Goal: Task Accomplishment & Management: Manage account settings

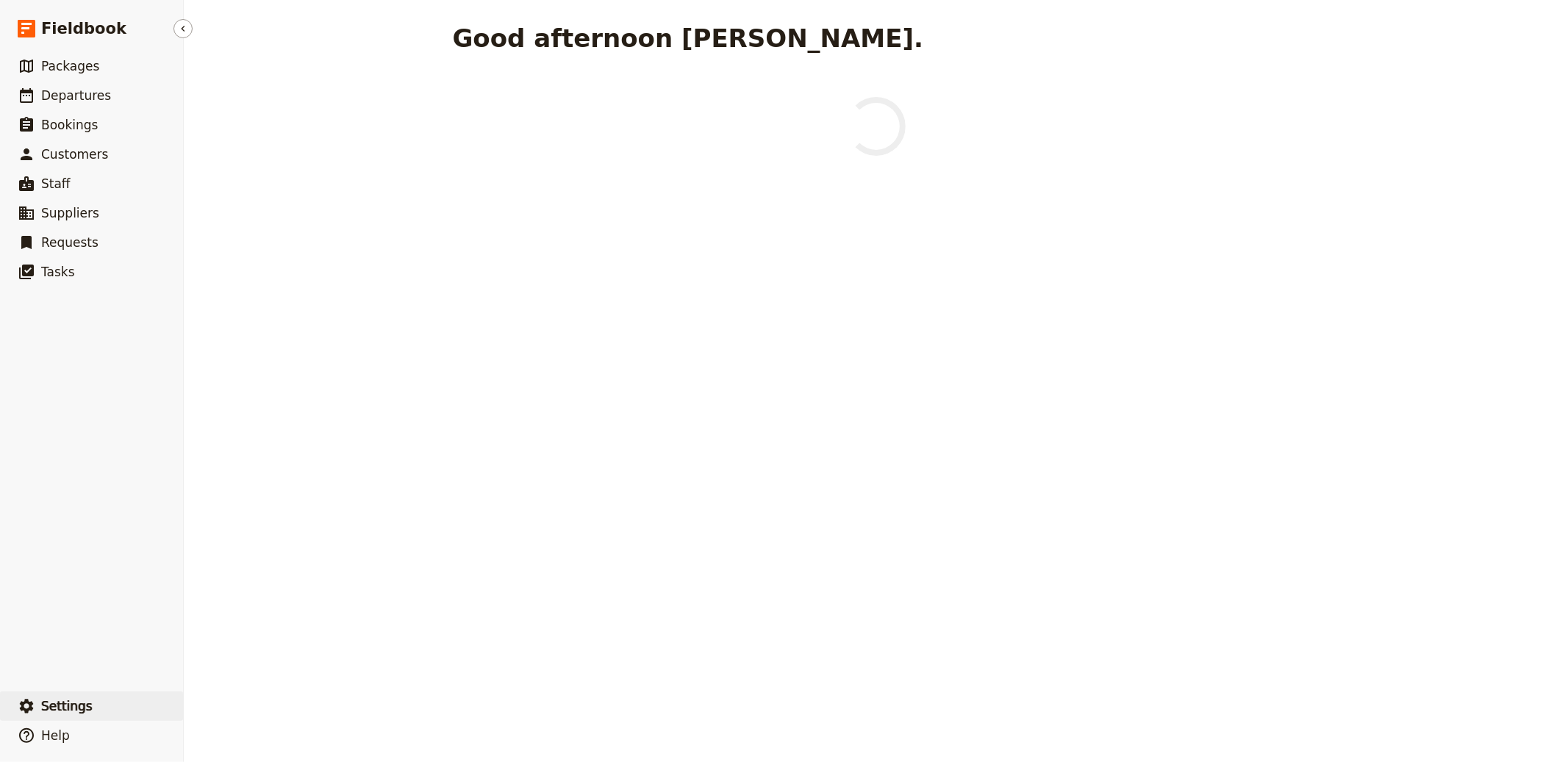
click at [54, 697] on button "​ Settings" at bounding box center [91, 706] width 183 height 29
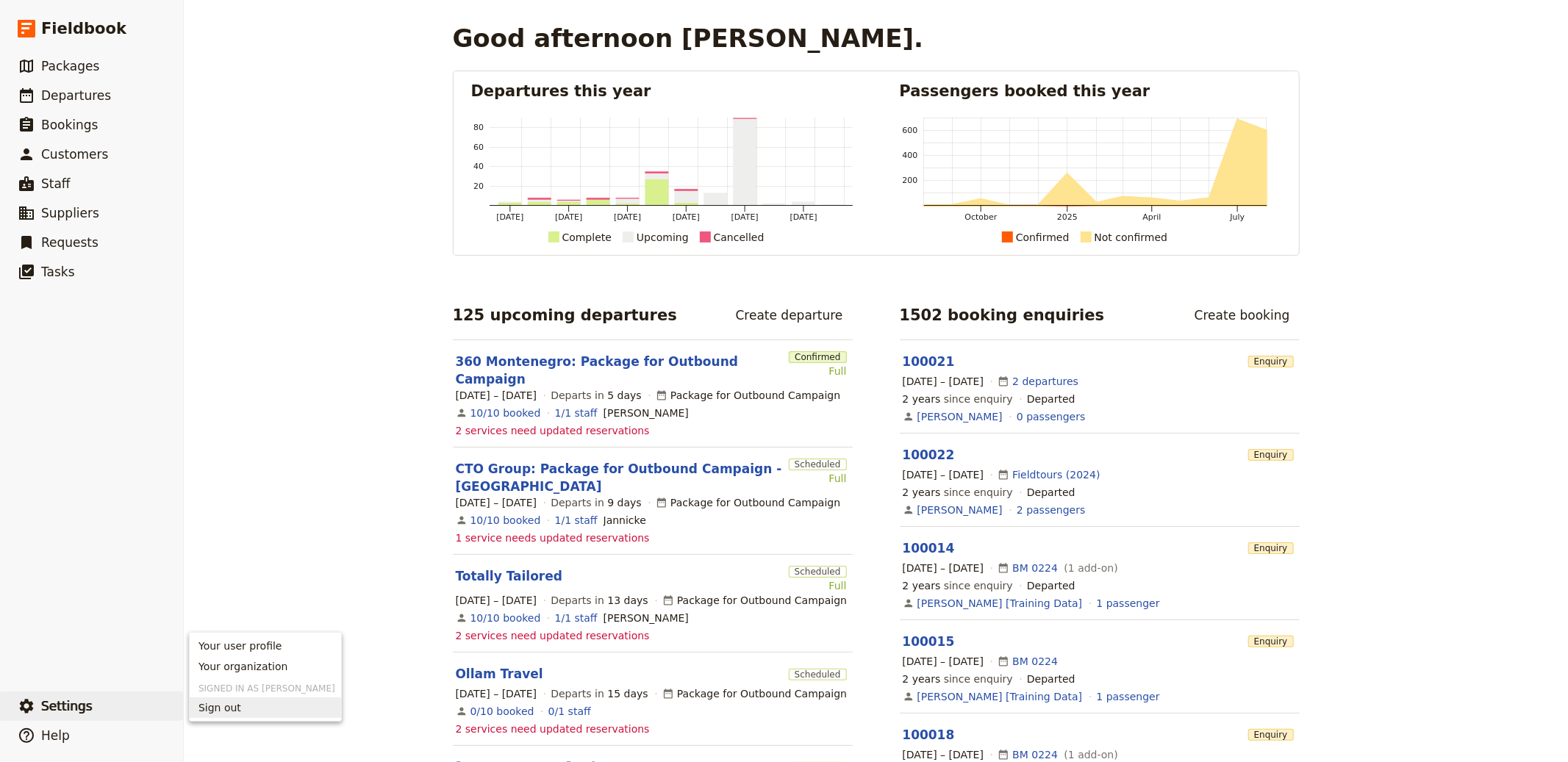
click at [247, 705] on span "Sign out" at bounding box center [266, 708] width 134 height 15
